Goal: Transaction & Acquisition: Purchase product/service

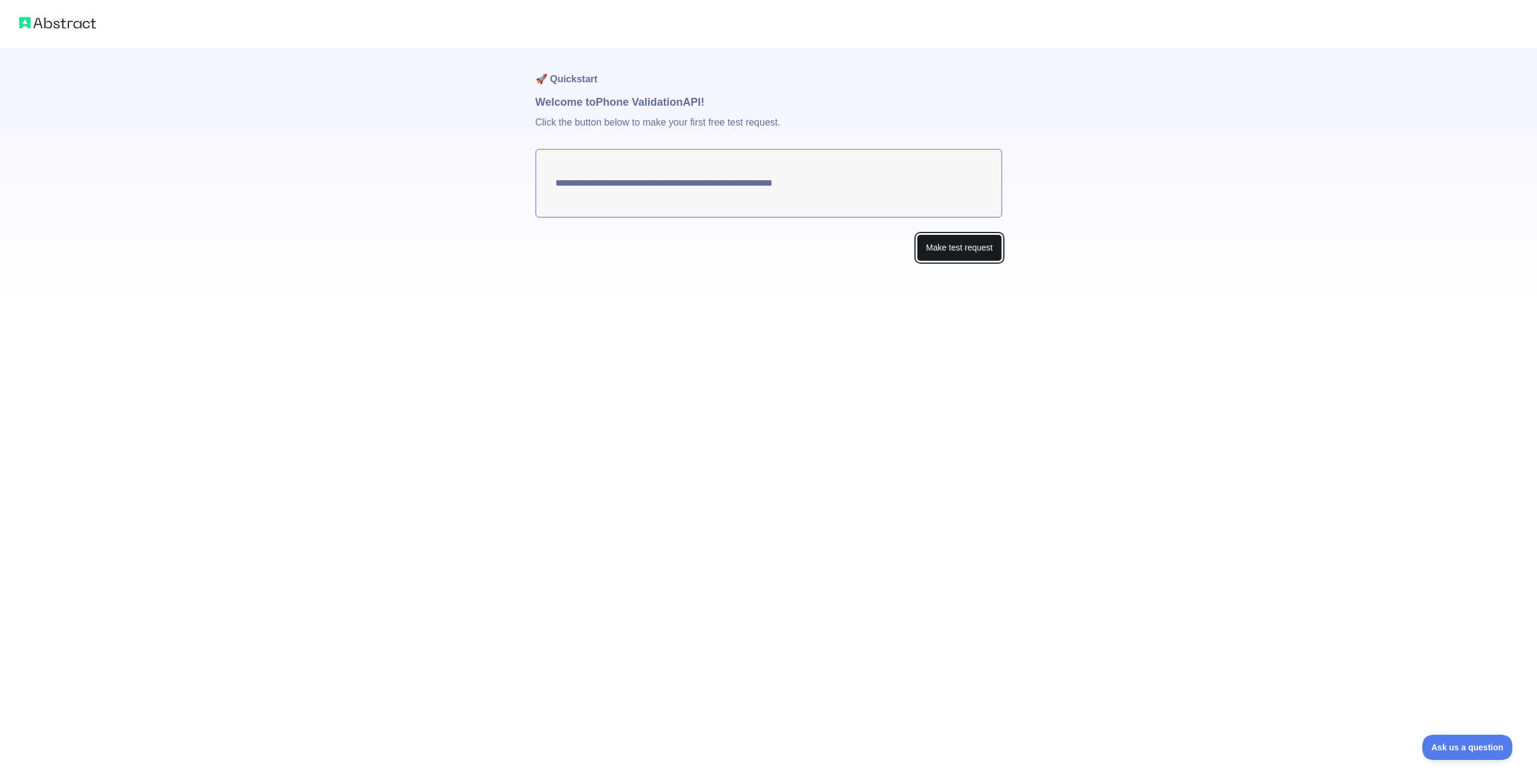
click at [979, 246] on button "Make test request" at bounding box center [959, 248] width 85 height 27
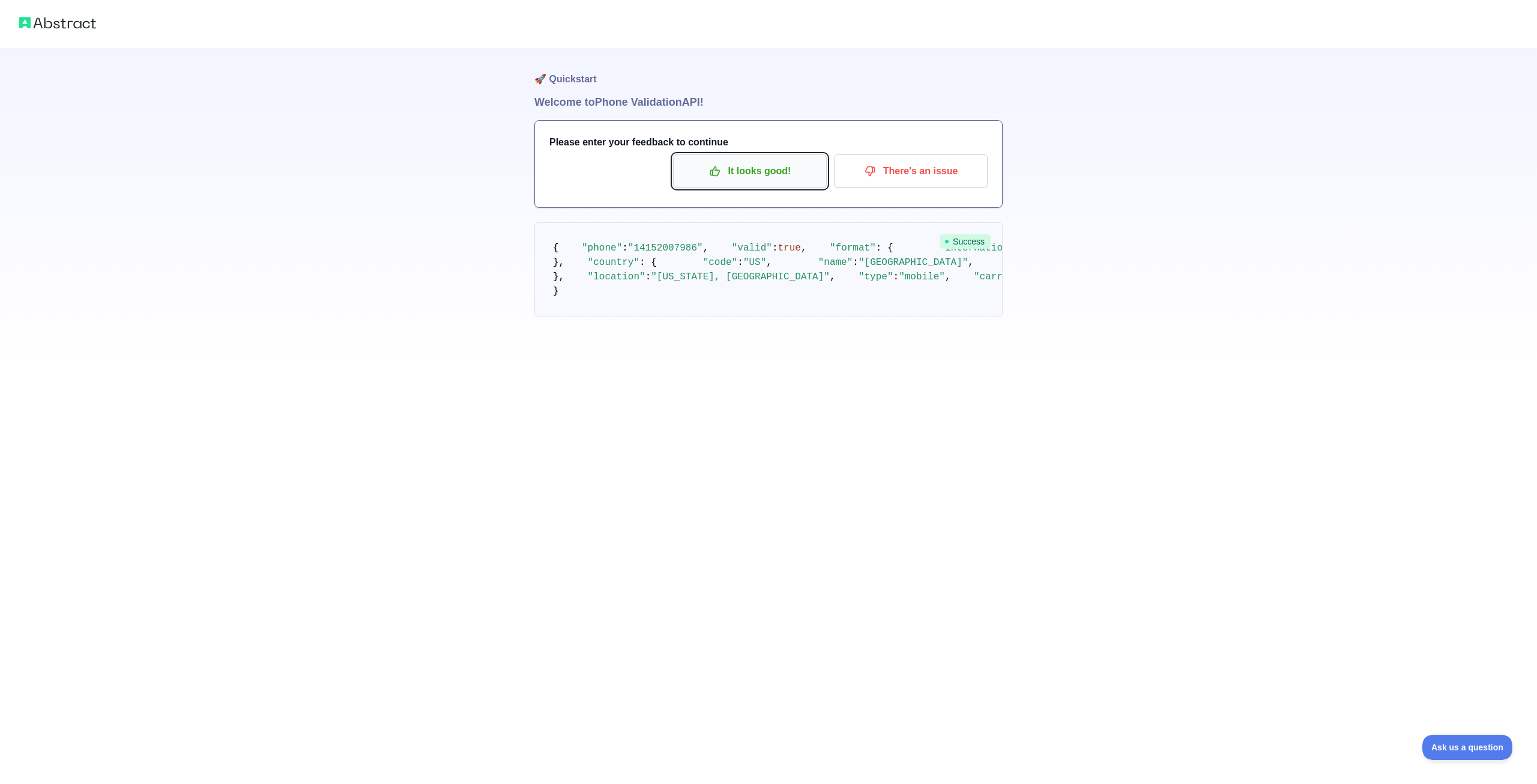
click at [783, 177] on p "It looks good!" at bounding box center [750, 171] width 135 height 20
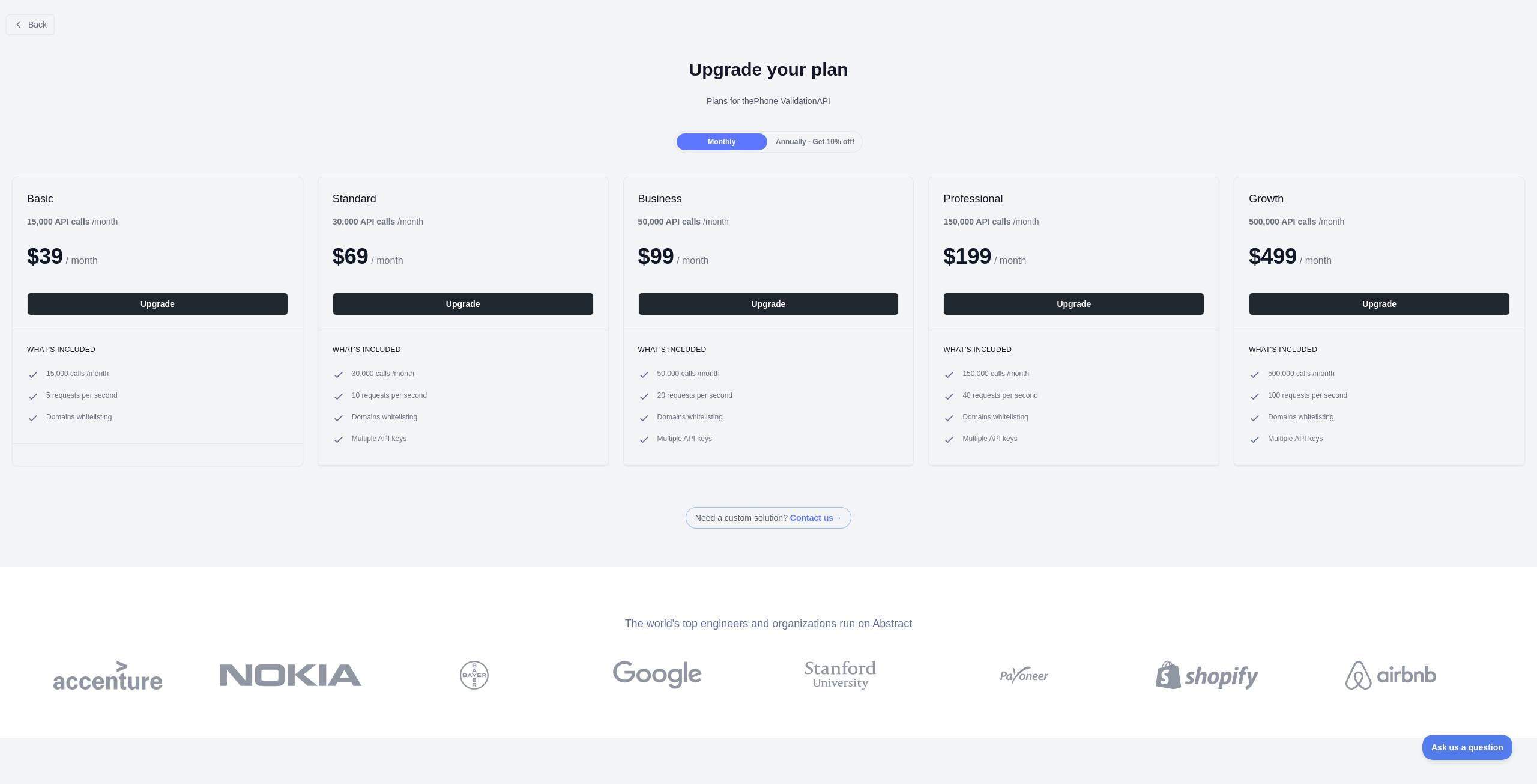
click at [810, 146] on span "Annually - Get 10% off!" at bounding box center [815, 141] width 78 height 8
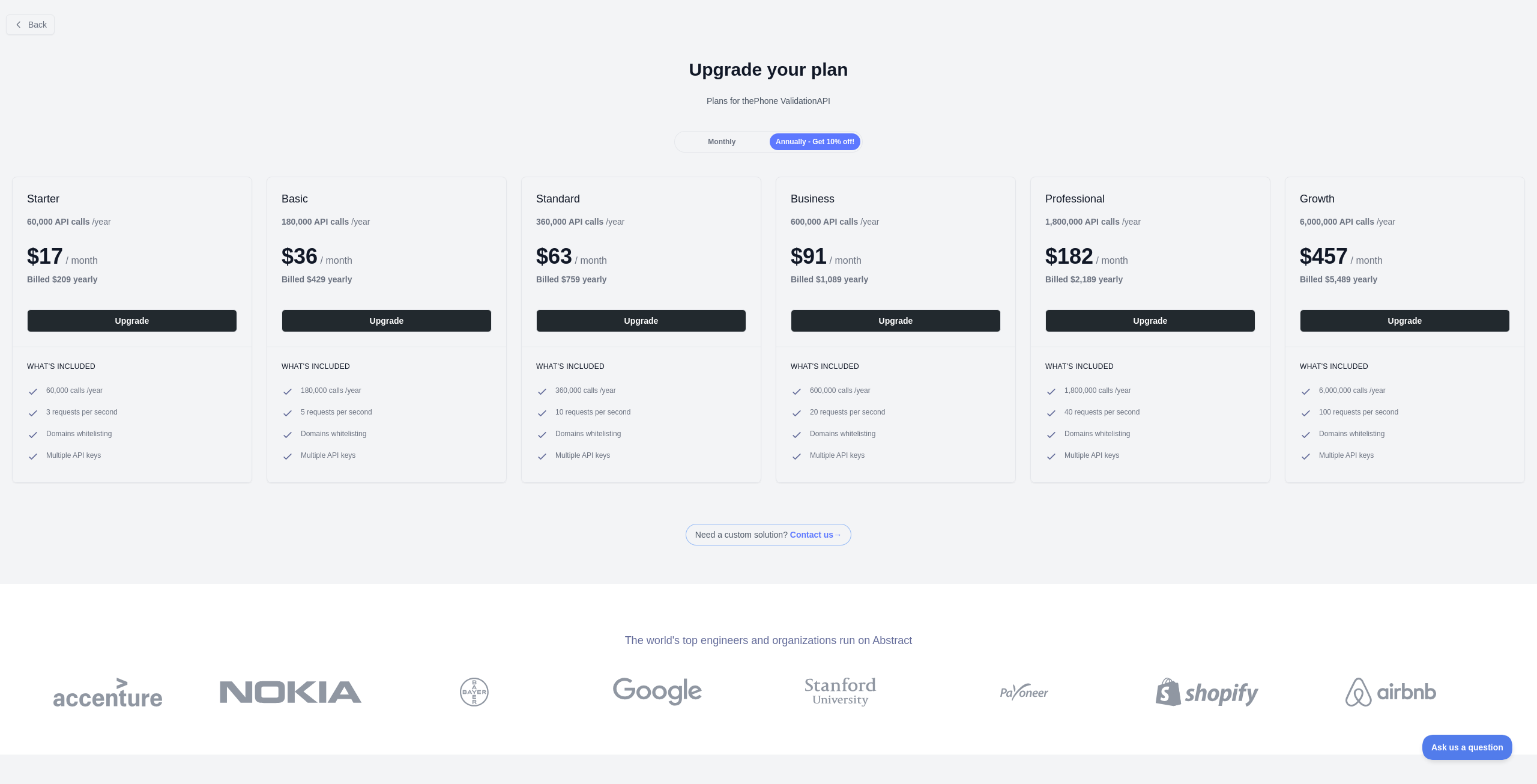
click at [726, 144] on span "Monthly" at bounding box center [722, 141] width 28 height 8
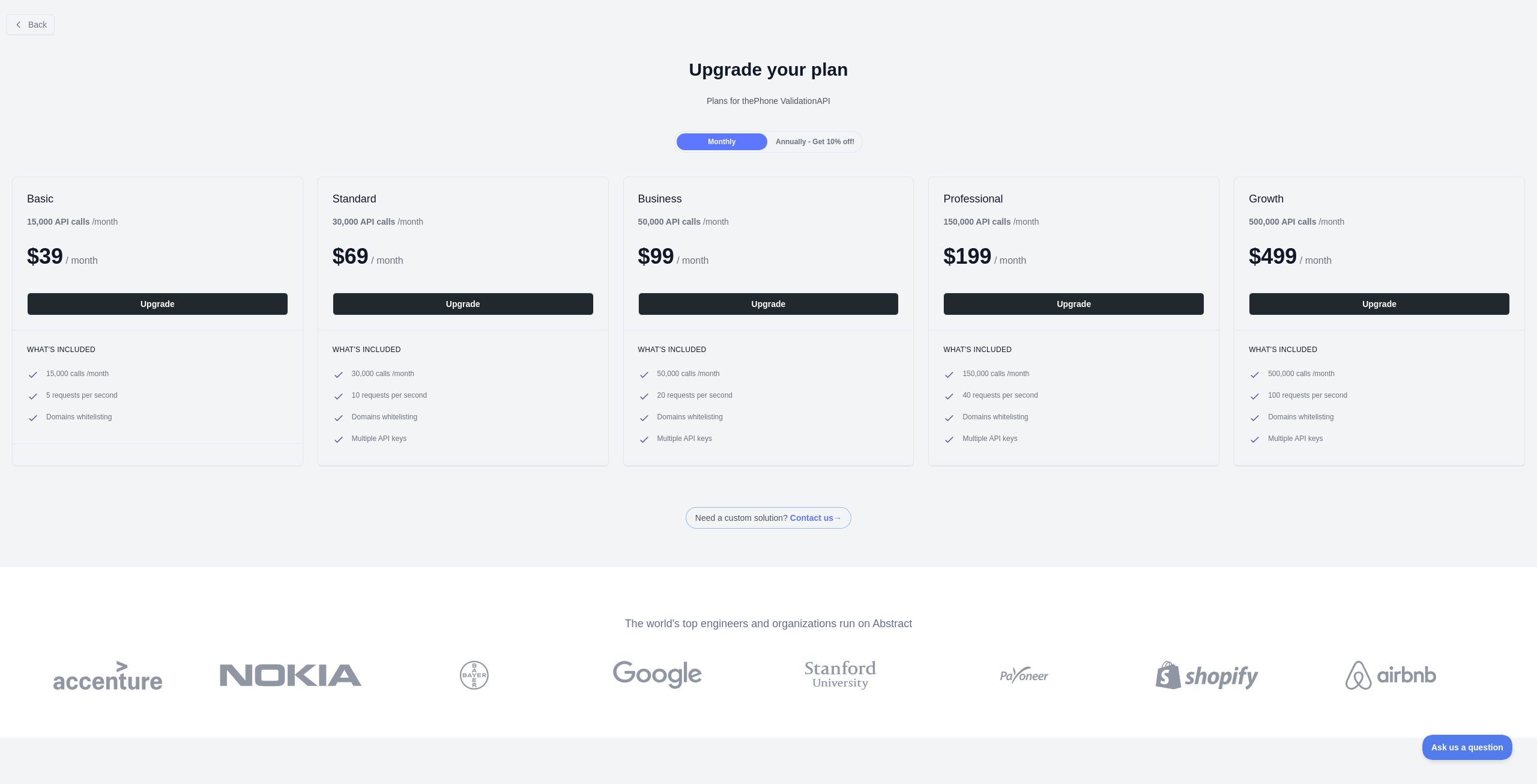
click at [776, 139] on span "Annually - Get 10% off!" at bounding box center [815, 141] width 78 height 8
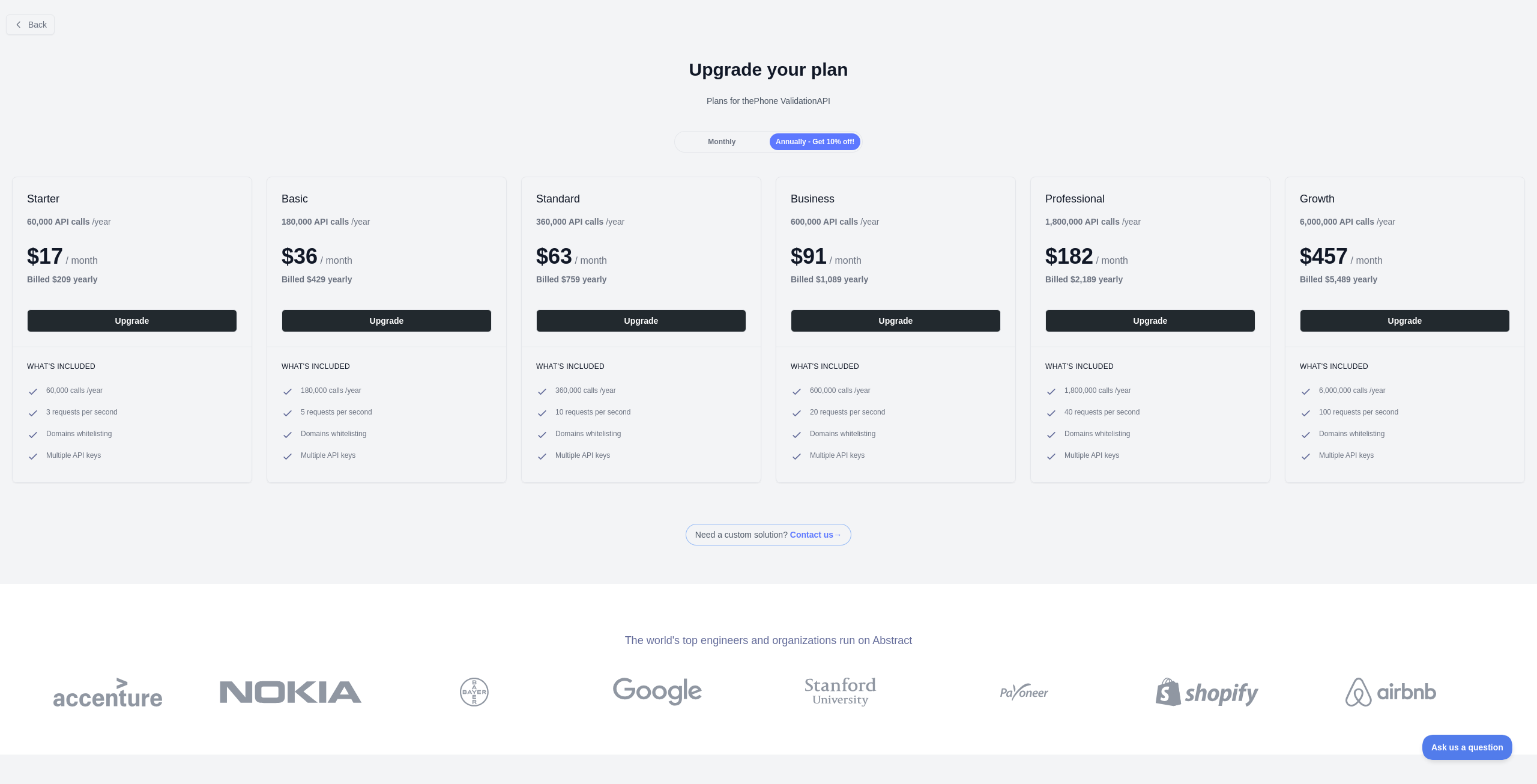
click at [724, 147] on div "Monthly" at bounding box center [723, 142] width 91 height 17
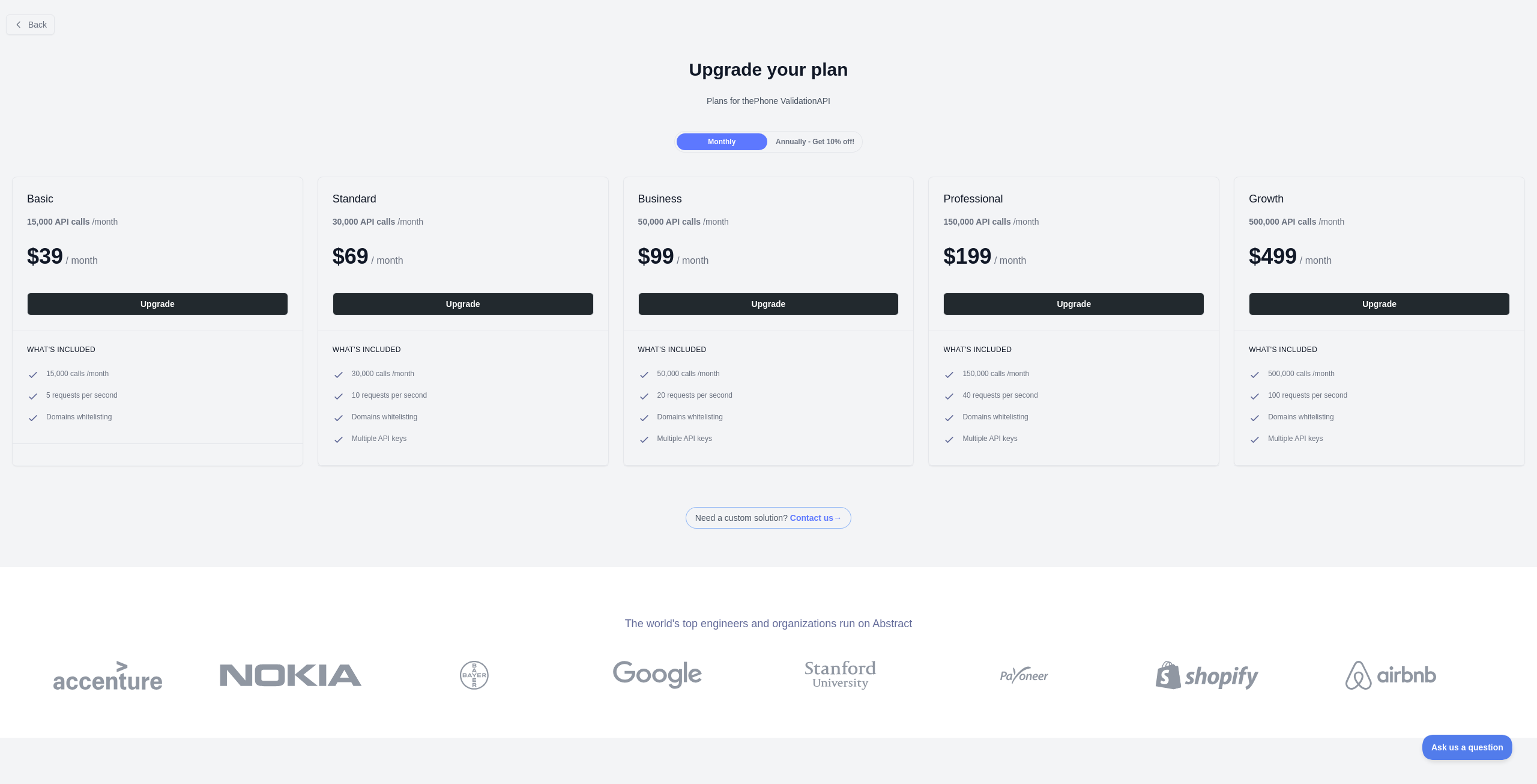
click at [789, 145] on span "Annually - Get 10% off!" at bounding box center [815, 141] width 78 height 8
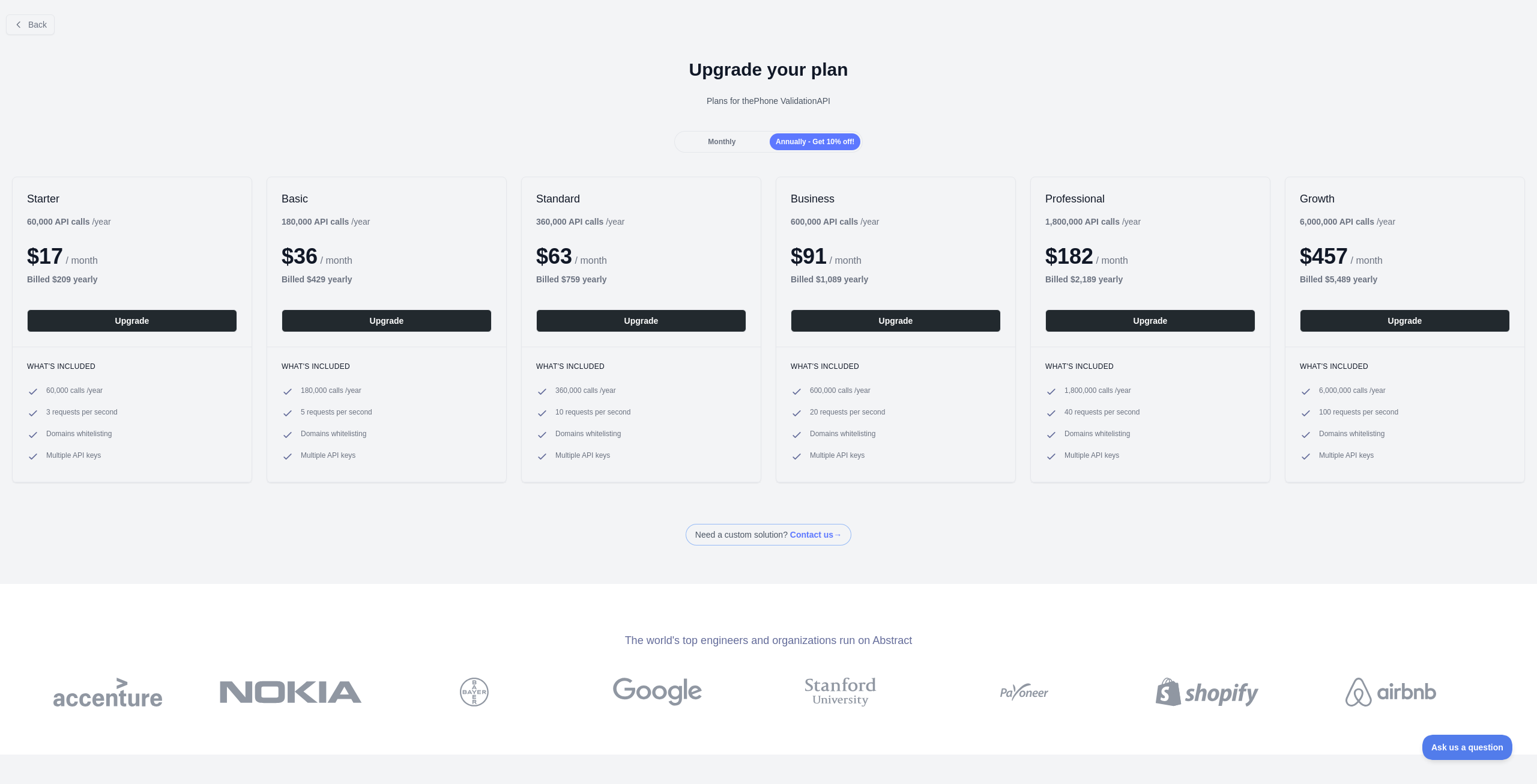
click at [731, 148] on div "Monthly" at bounding box center [723, 142] width 91 height 17
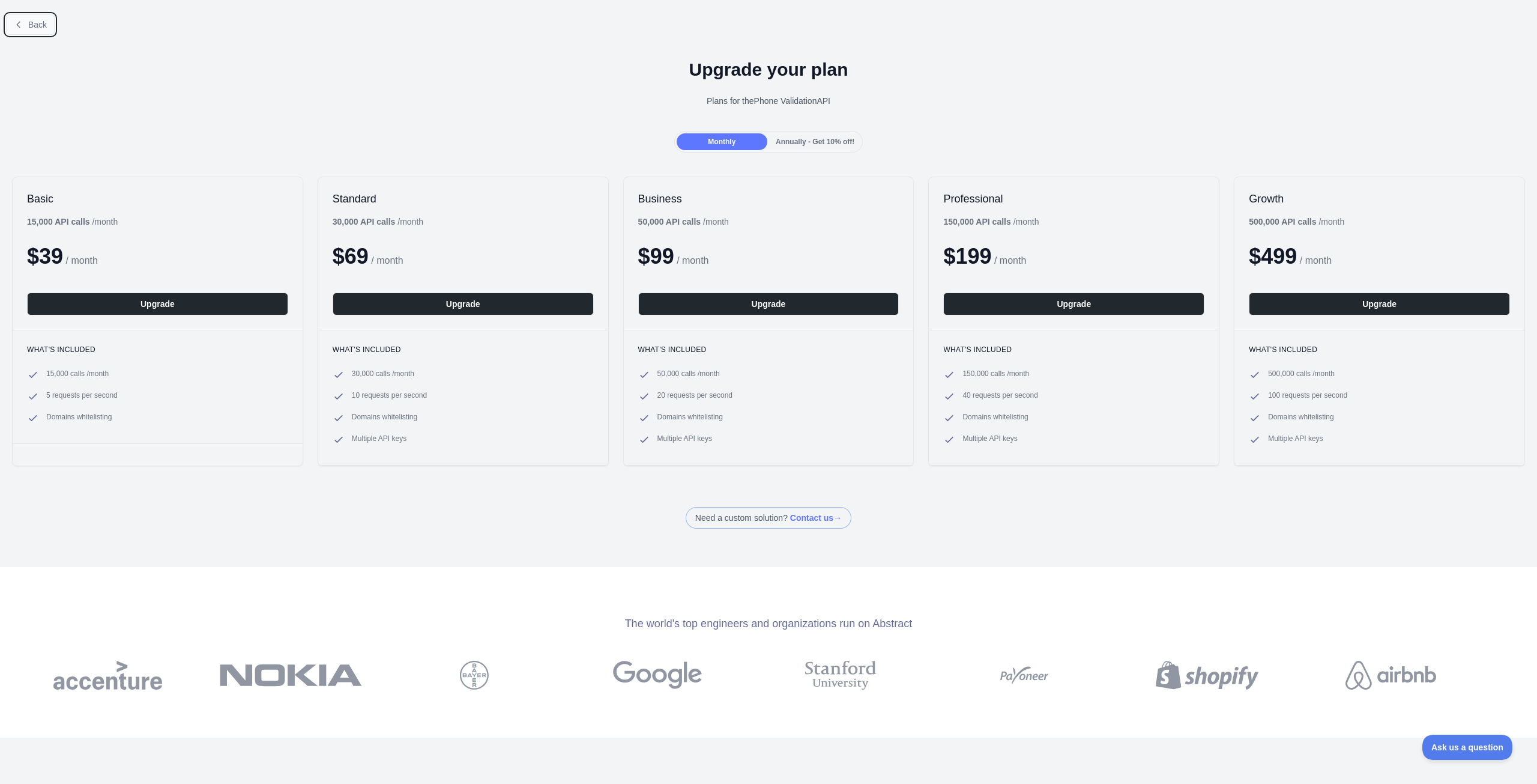
click at [44, 23] on span "Back" at bounding box center [37, 24] width 19 height 10
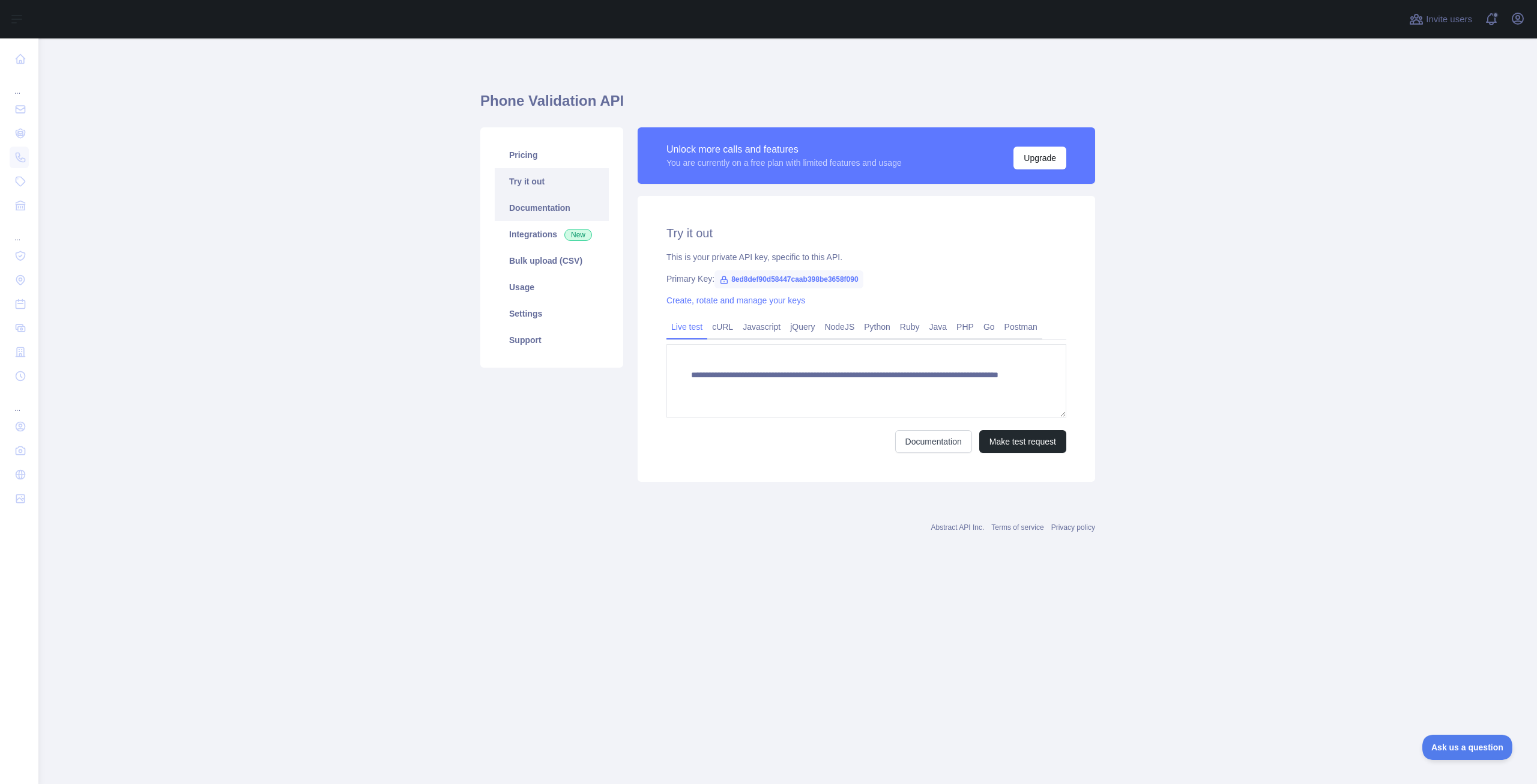
click at [538, 211] on link "Documentation" at bounding box center [552, 208] width 114 height 27
click at [1042, 445] on button "Make test request" at bounding box center [1023, 442] width 87 height 23
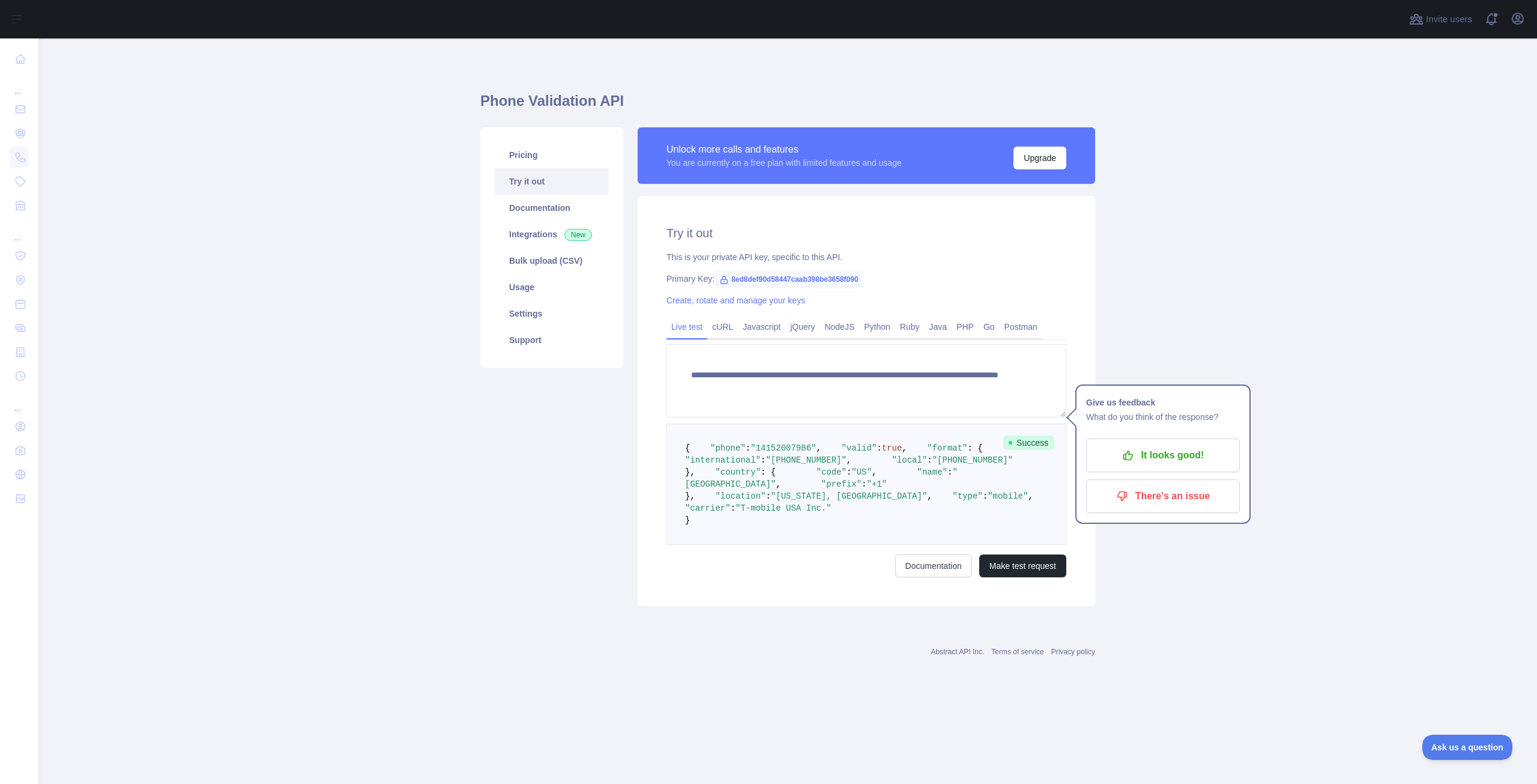
click at [1304, 426] on main "**********" at bounding box center [788, 411] width 1499 height 745
click at [1134, 489] on p "There's an issue" at bounding box center [1163, 495] width 135 height 20
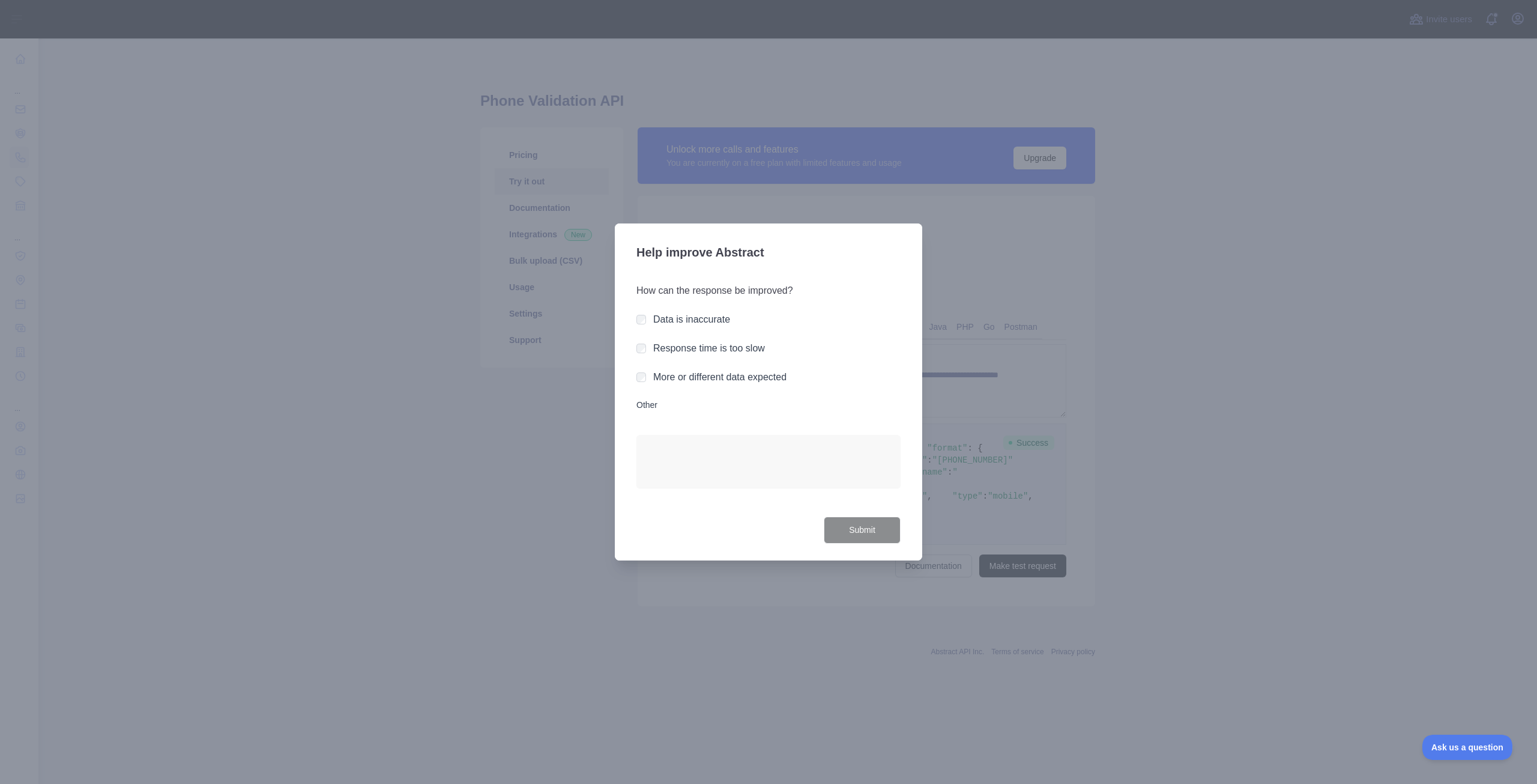
click at [860, 548] on div "Help improve Abstract How can the response be improved? Data is inaccurate Resp…" at bounding box center [768, 392] width 307 height 337
click at [635, 377] on div "Help improve Abstract How can the response be improved? Data is inaccurate Resp…" at bounding box center [768, 392] width 307 height 337
click at [865, 523] on button "Submit" at bounding box center [863, 530] width 77 height 27
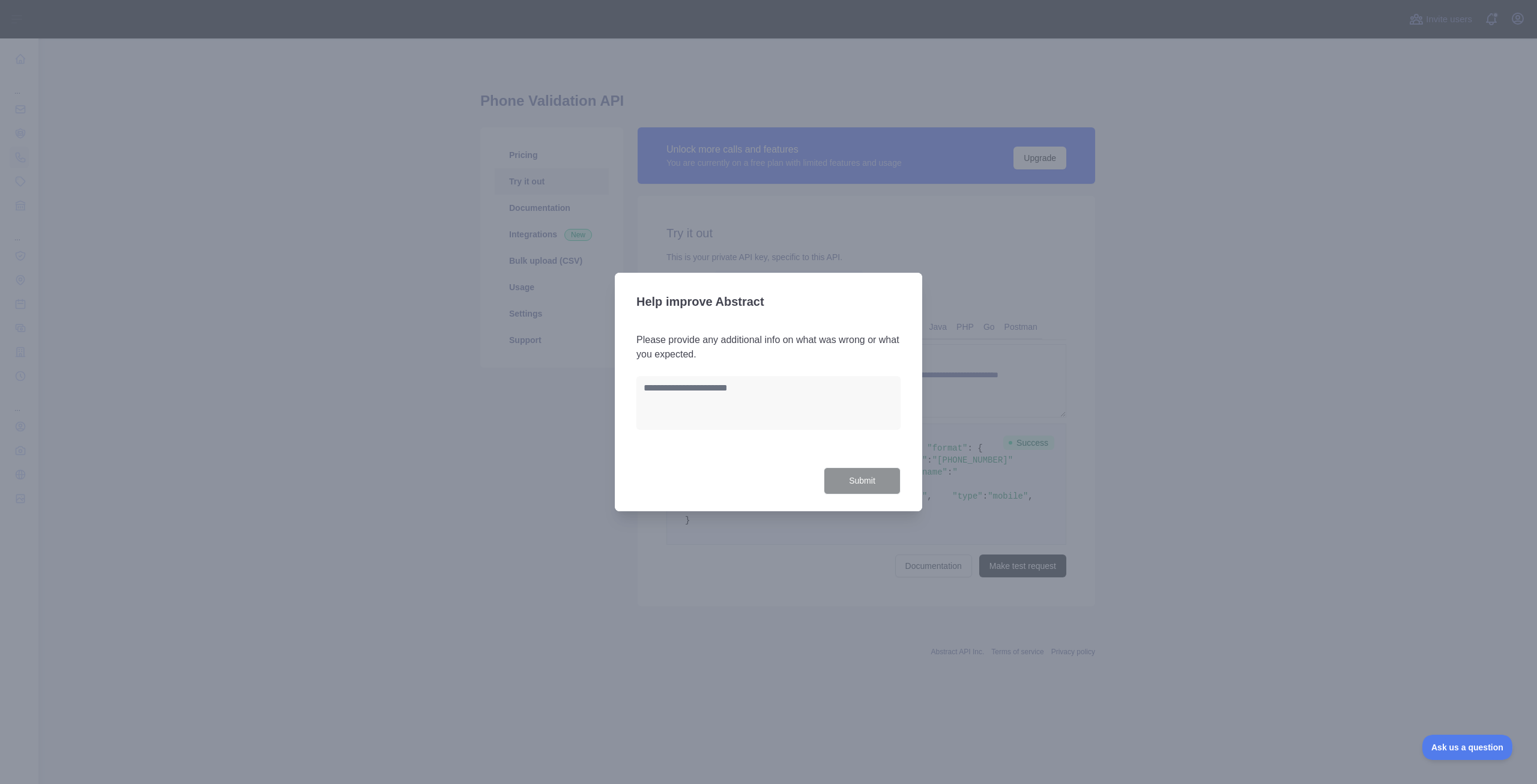
drag, startPoint x: 1230, startPoint y: 282, endPoint x: 1217, endPoint y: 272, distance: 16.4
click at [1230, 281] on div at bounding box center [768, 392] width 1537 height 784
click at [1213, 269] on div at bounding box center [768, 392] width 1537 height 784
drag, startPoint x: 1051, startPoint y: 265, endPoint x: 1010, endPoint y: 169, distance: 104.4
click at [1010, 231] on div at bounding box center [768, 392] width 1537 height 784
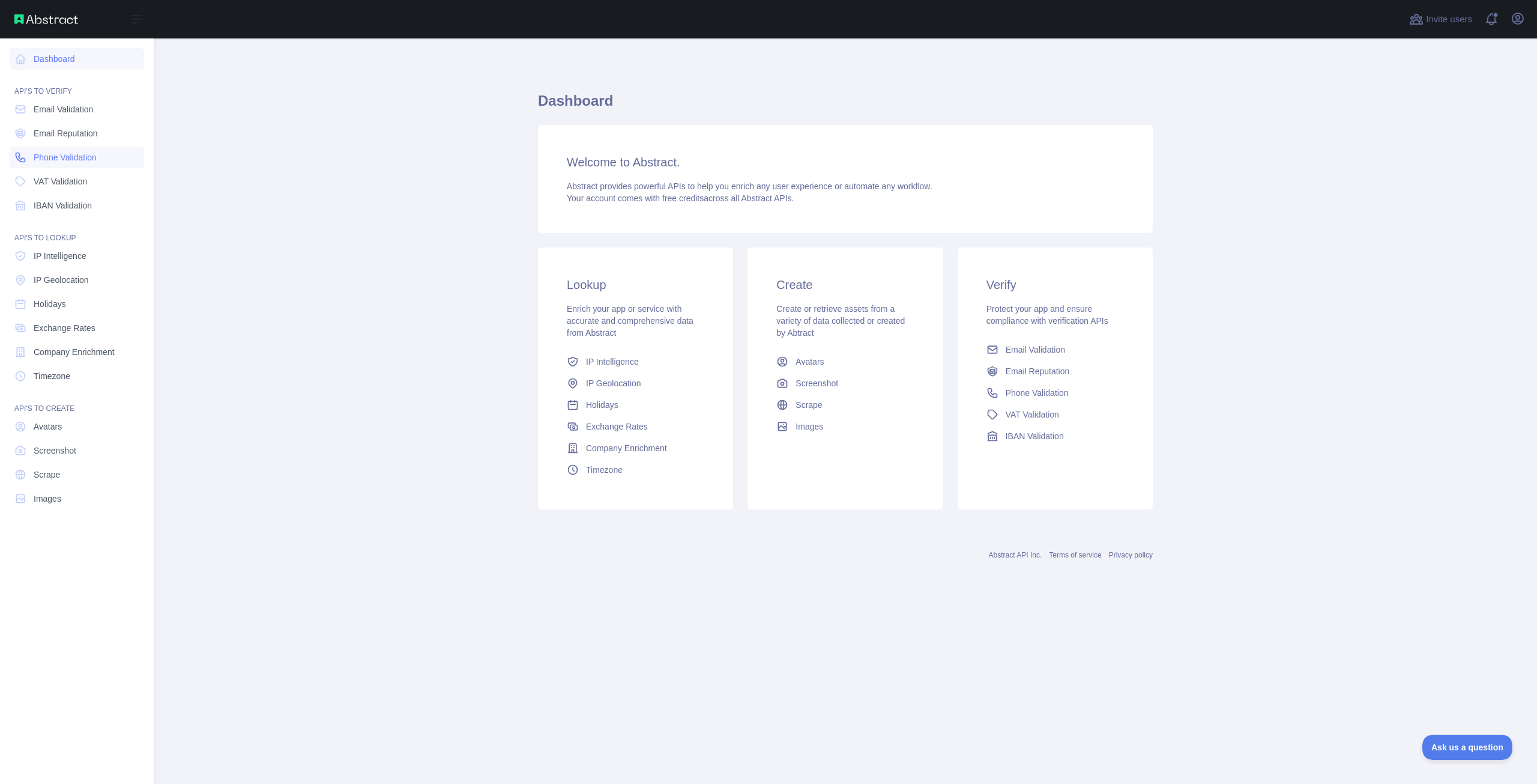
click at [91, 161] on span "Phone Validation" at bounding box center [65, 157] width 63 height 12
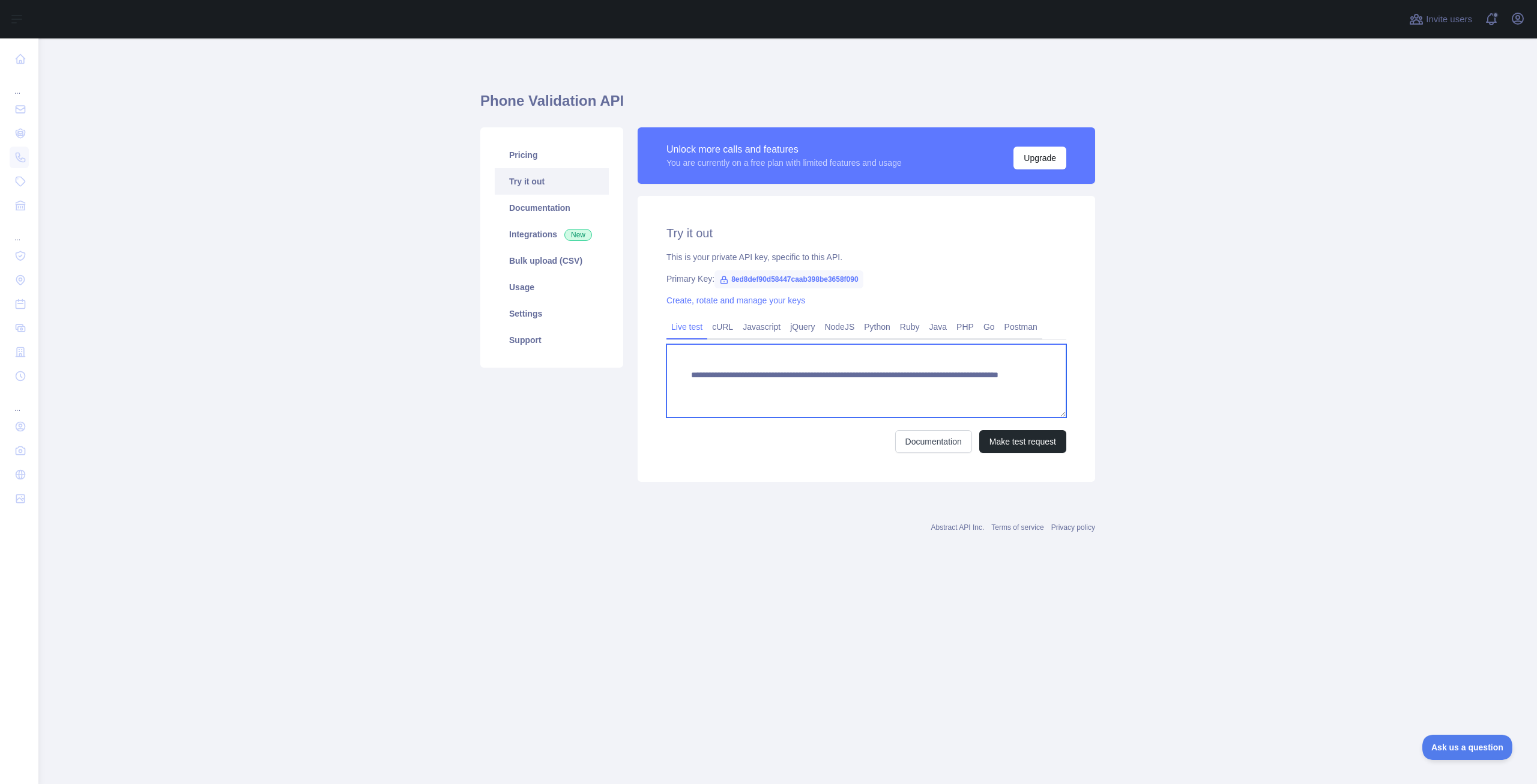
click at [746, 379] on textarea "**********" at bounding box center [866, 380] width 400 height 73
drag, startPoint x: 959, startPoint y: 387, endPoint x: 684, endPoint y: 372, distance: 275.4
click at [684, 372] on textarea "**********" at bounding box center [866, 380] width 400 height 73
type textarea "**********"
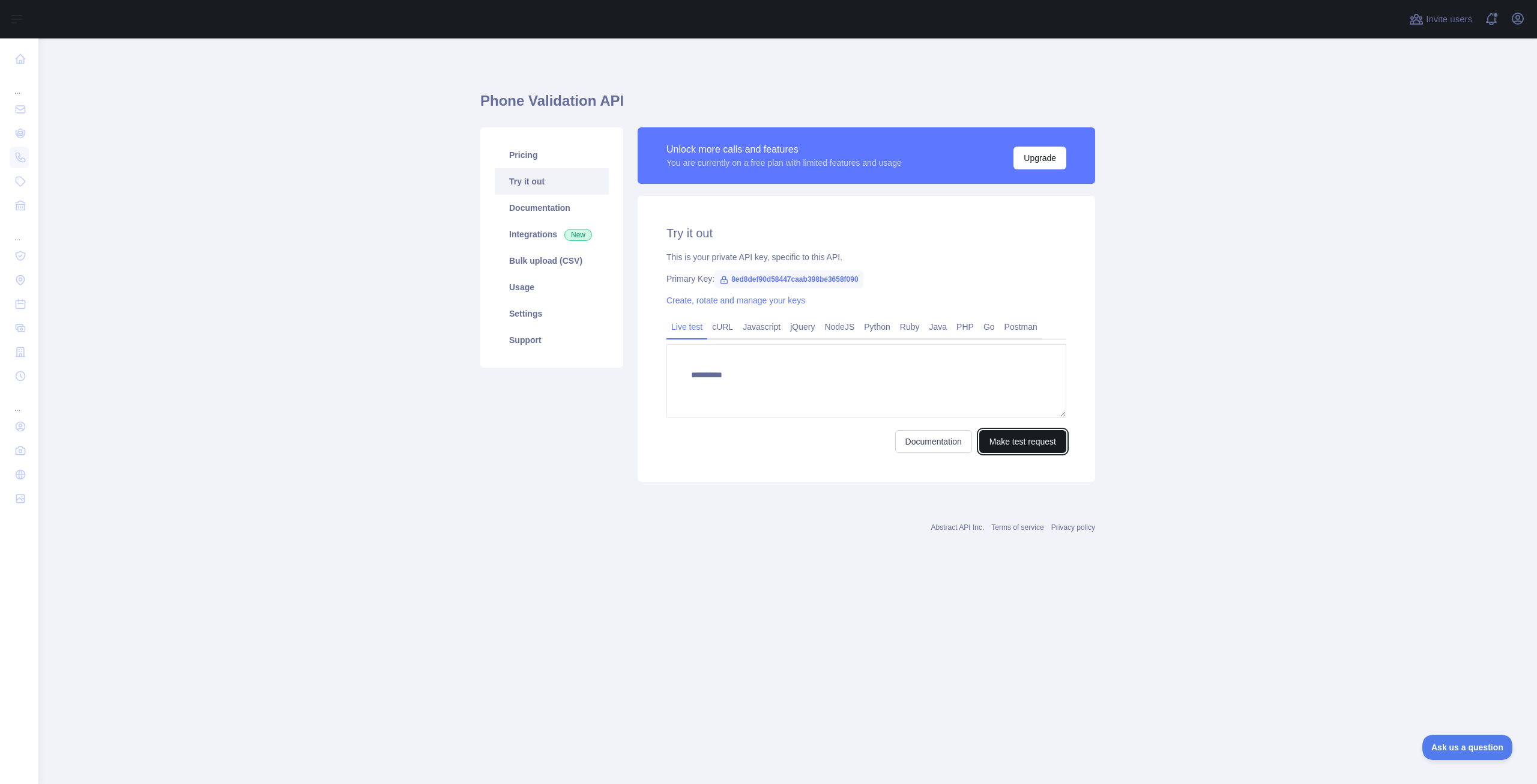
click at [1032, 442] on button "Make test request" at bounding box center [1023, 442] width 87 height 23
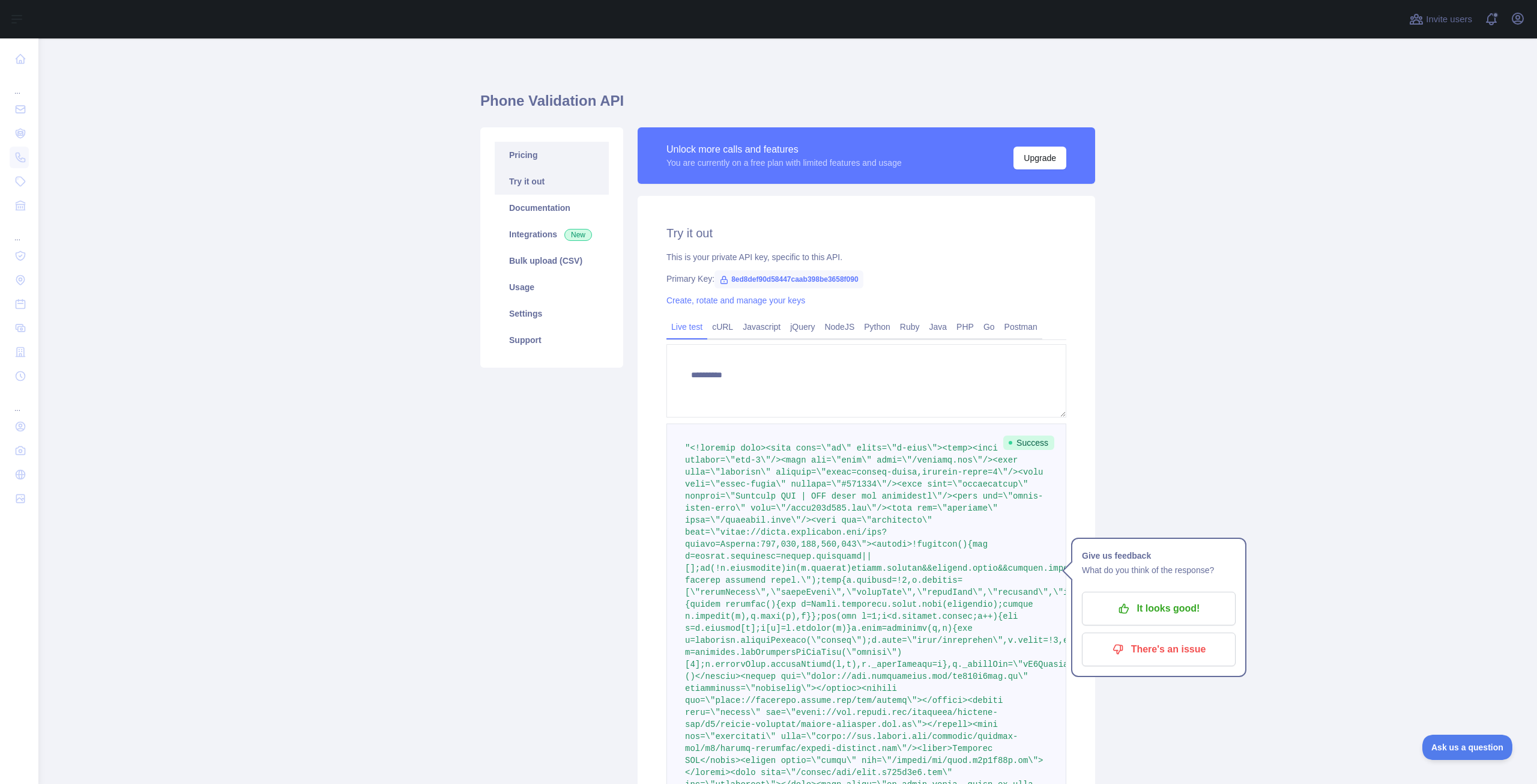
click at [520, 152] on link "Pricing" at bounding box center [552, 155] width 114 height 27
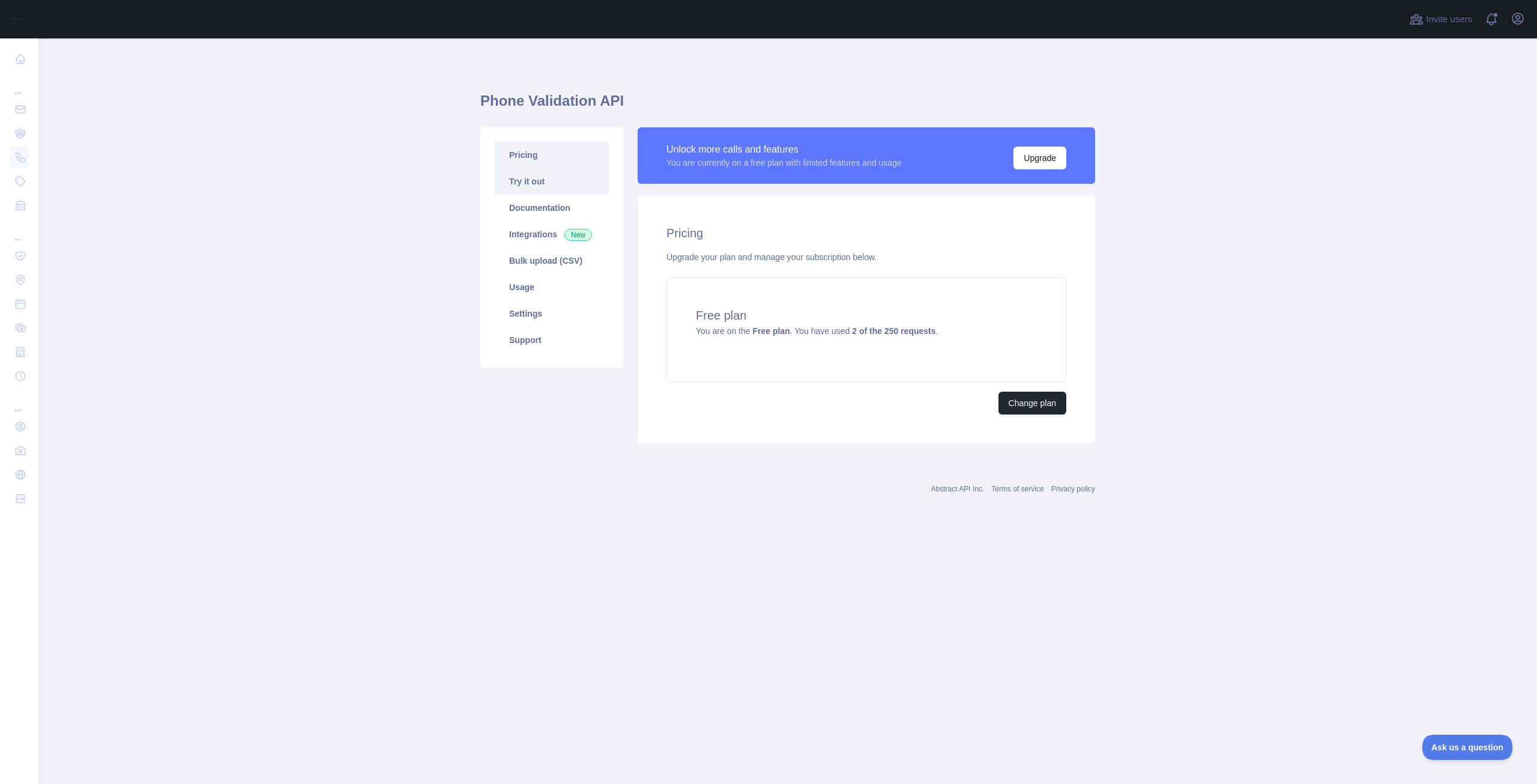
click at [533, 184] on link "Try it out" at bounding box center [552, 182] width 114 height 27
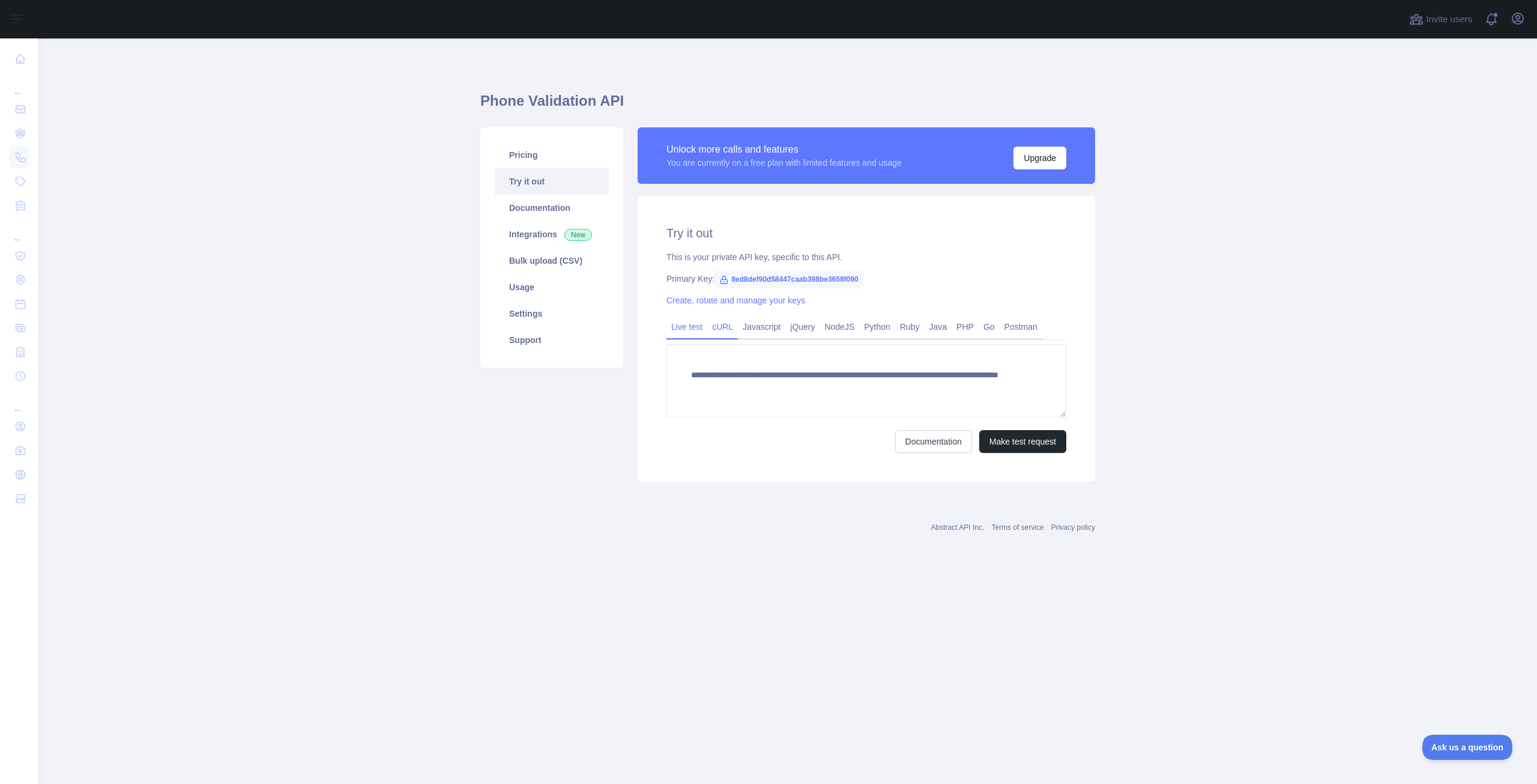
click at [722, 330] on link "cURL" at bounding box center [723, 327] width 30 height 20
click at [762, 329] on link "Javascript" at bounding box center [761, 327] width 47 height 20
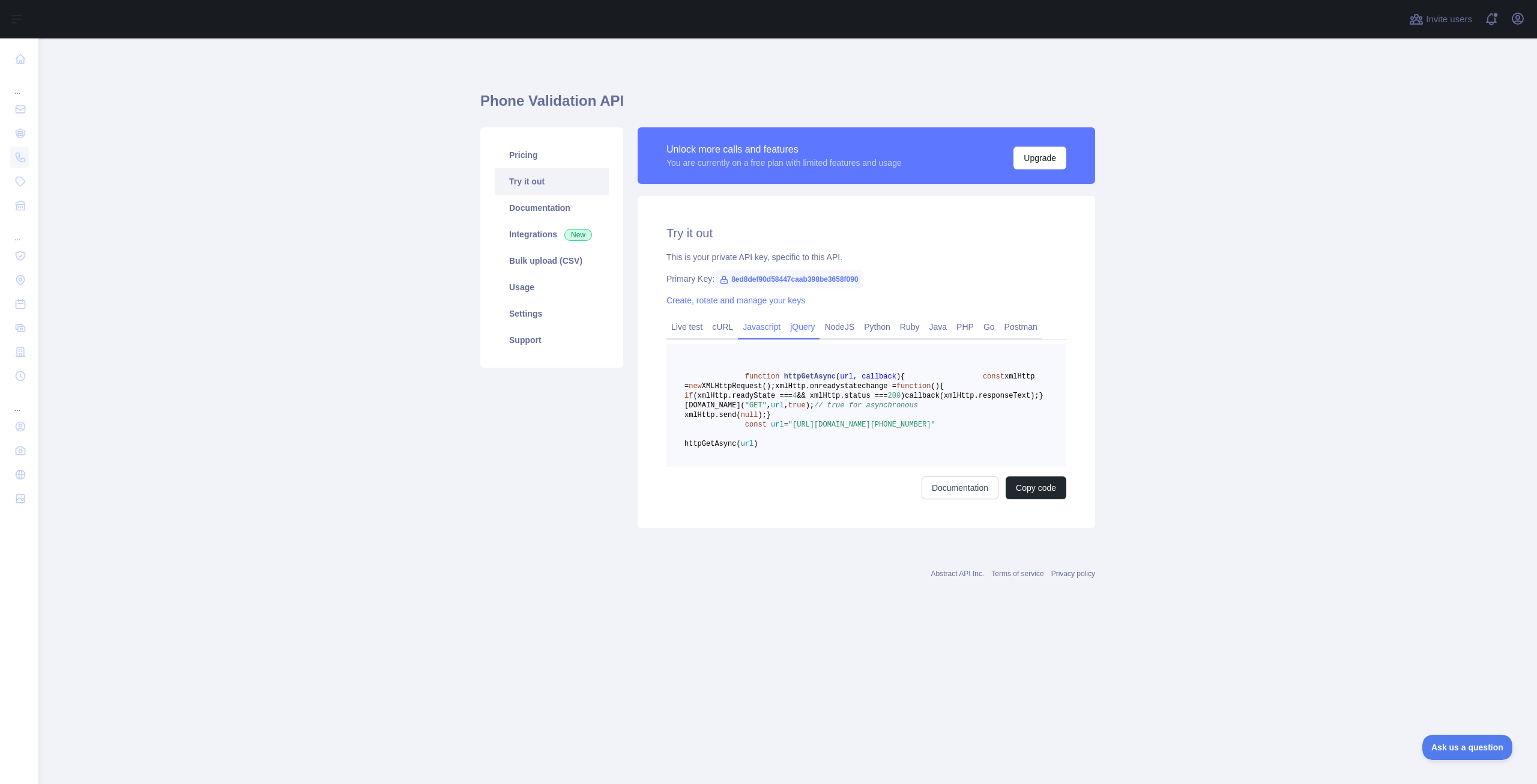
click at [804, 329] on link "jQuery" at bounding box center [803, 327] width 34 height 20
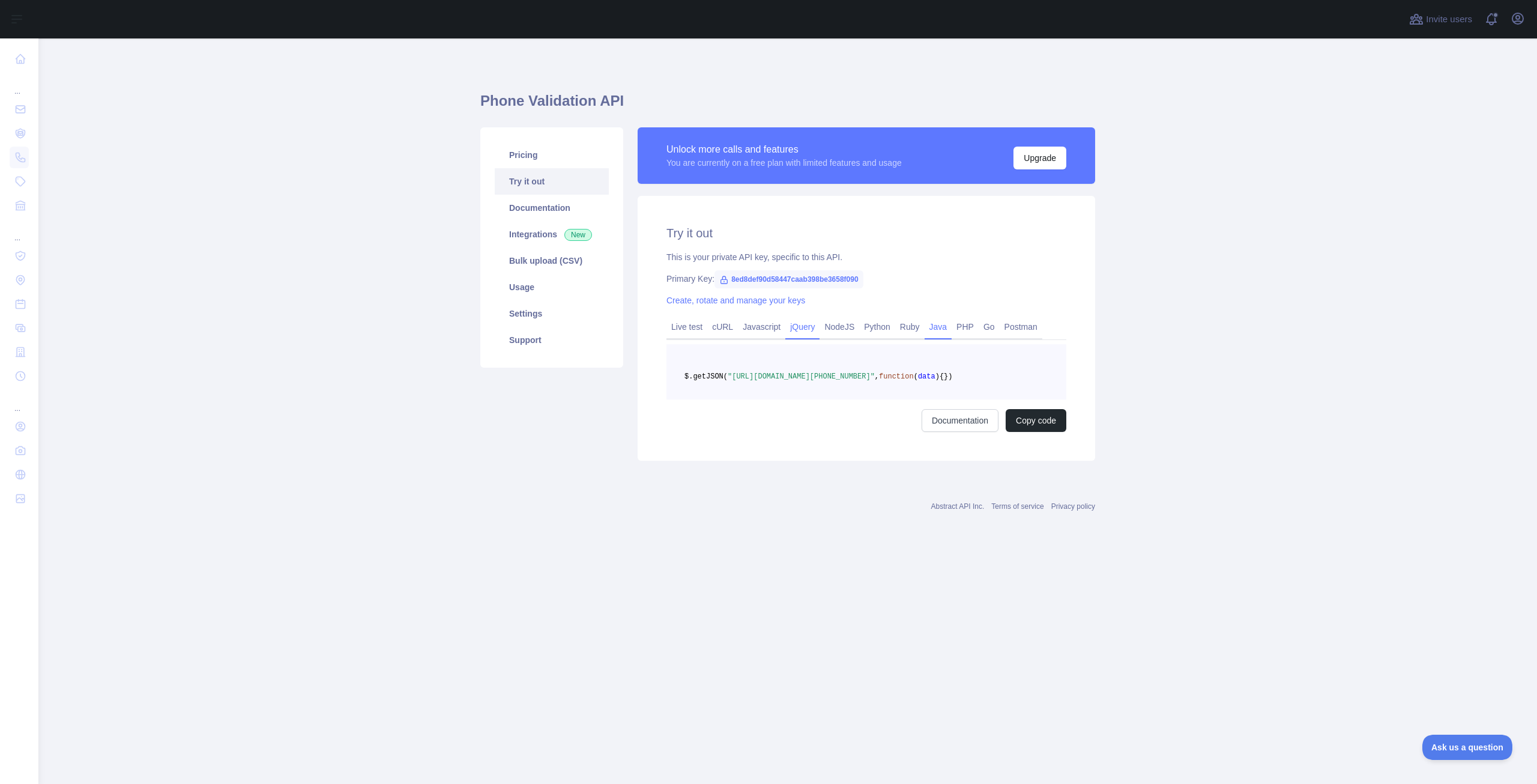
click at [936, 325] on link "Java" at bounding box center [938, 327] width 28 height 20
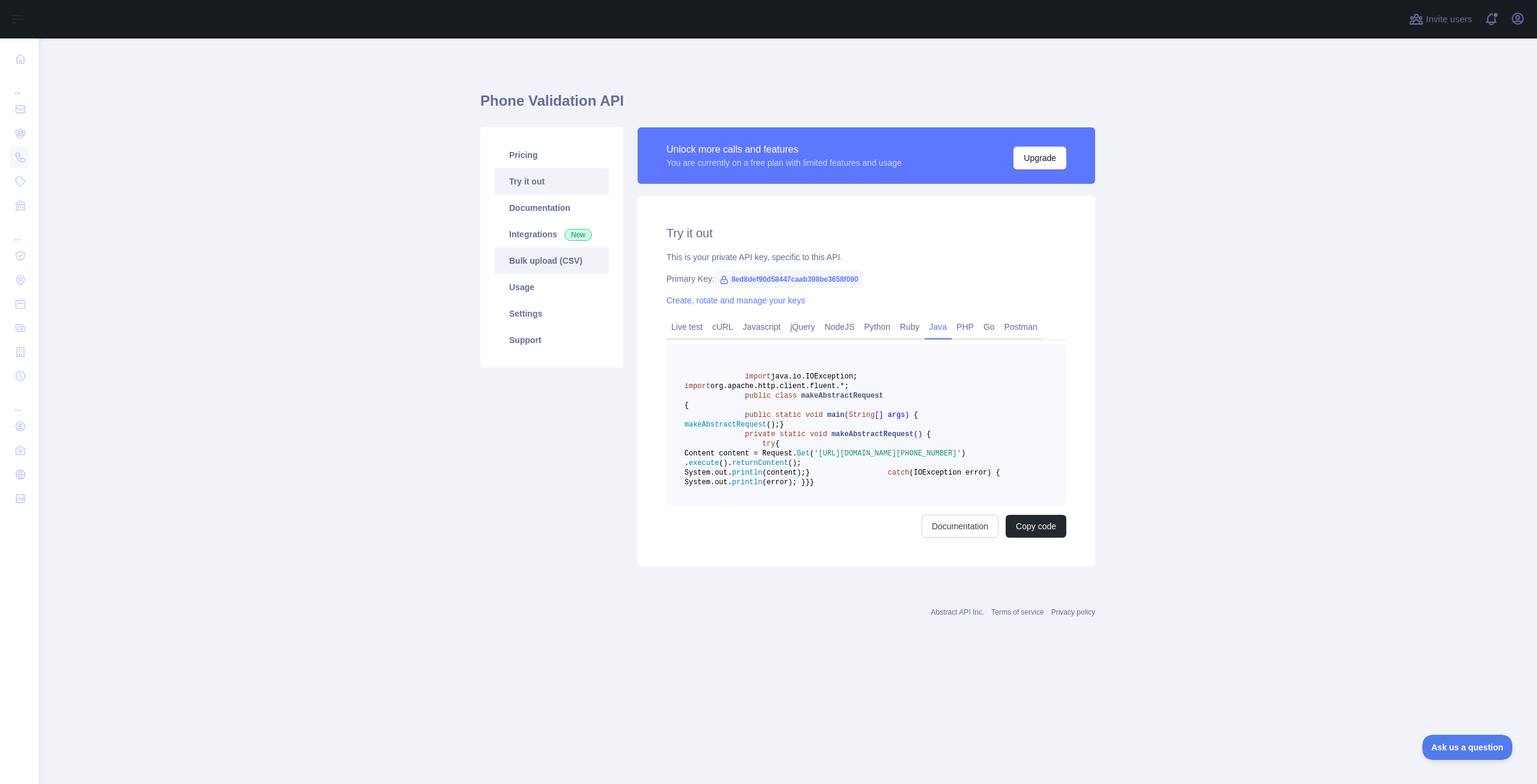
click at [557, 260] on link "Bulk upload (CSV)" at bounding box center [552, 261] width 114 height 27
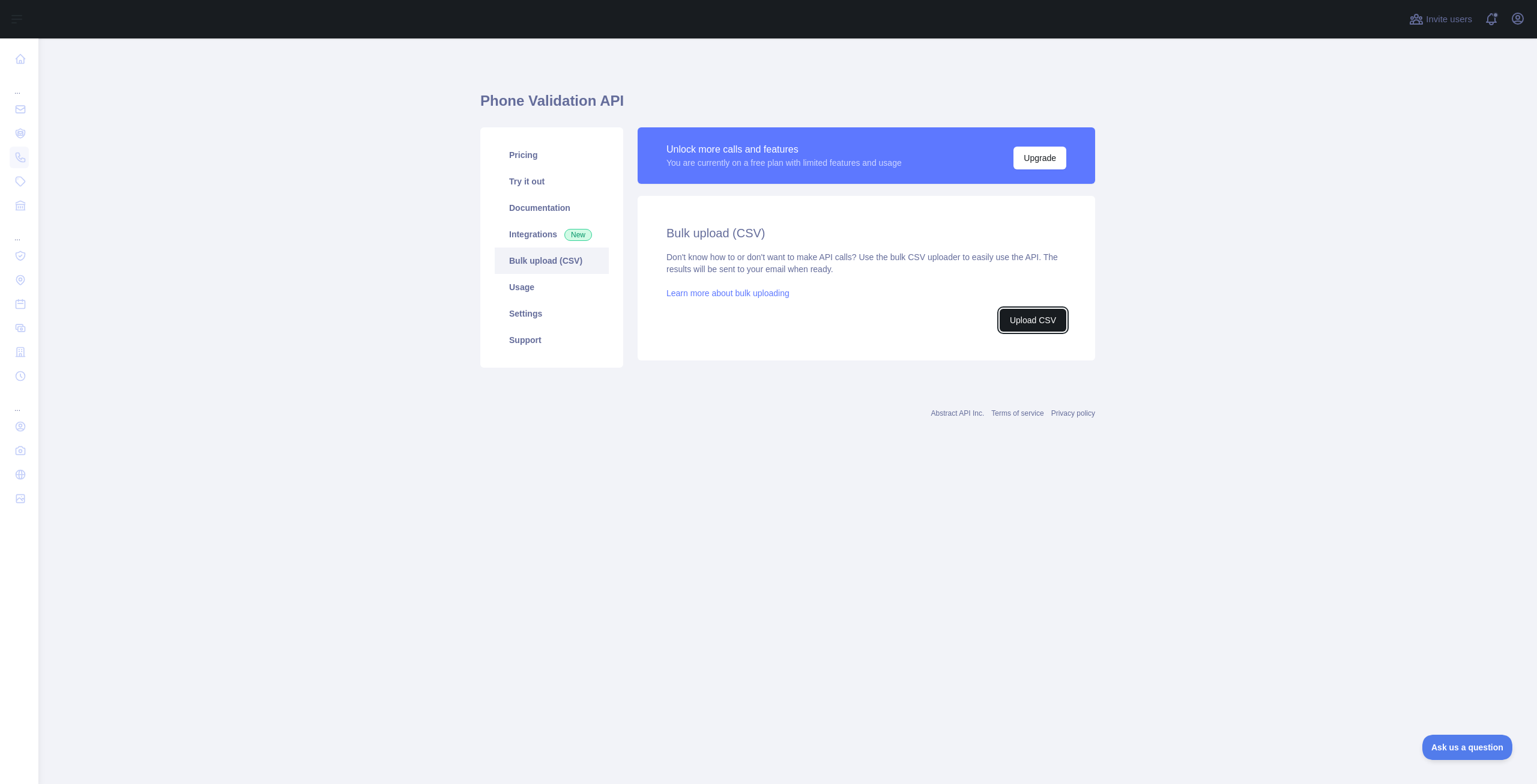
click at [1031, 322] on button "Upload CSV" at bounding box center [1033, 320] width 67 height 23
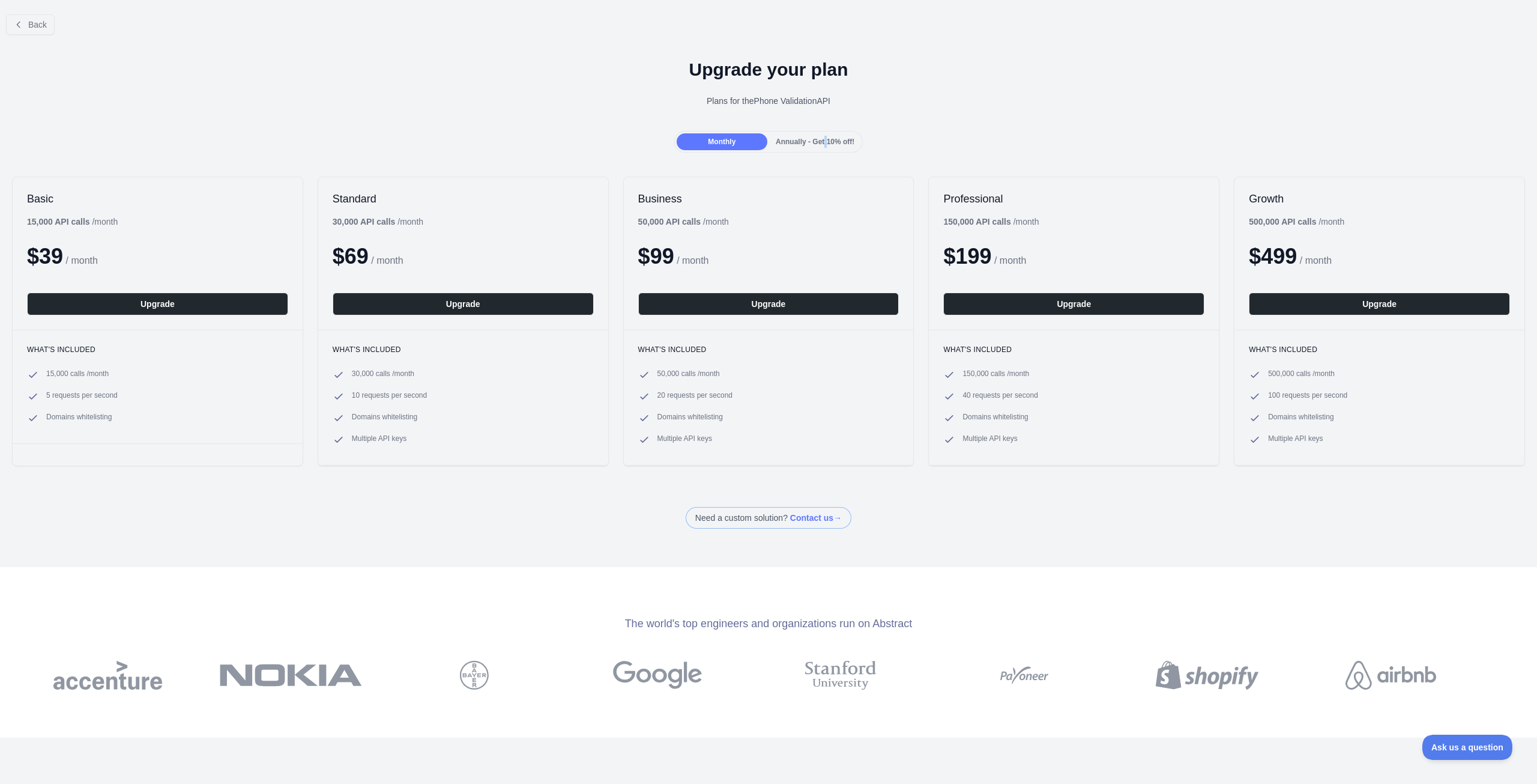
click at [819, 136] on div "Annually - Get 10% off!" at bounding box center [815, 142] width 91 height 17
